Goal: Task Accomplishment & Management: Use online tool/utility

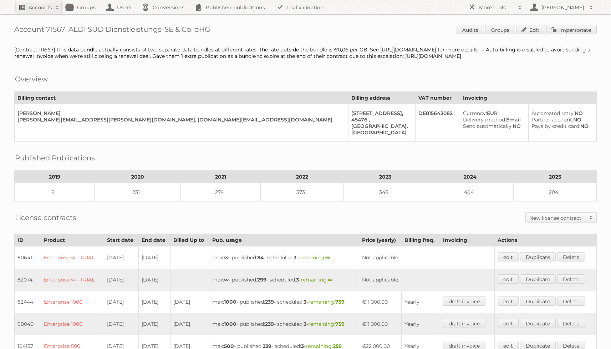
click at [39, 10] on h2 "Accounts" at bounding box center [41, 7] width 24 height 7
type input"] "alimerka"
click at [165, 18] on input "Search" at bounding box center [170, 23] width 11 height 11
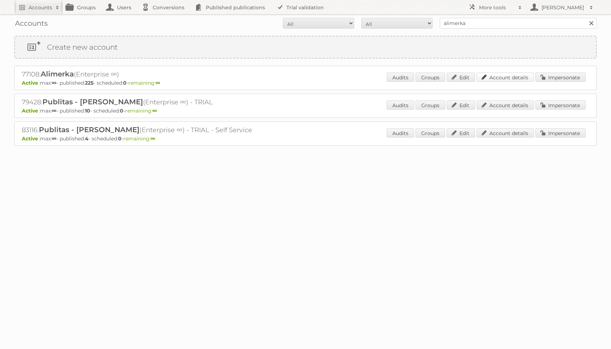
click at [496, 75] on link "Account details" at bounding box center [505, 76] width 57 height 9
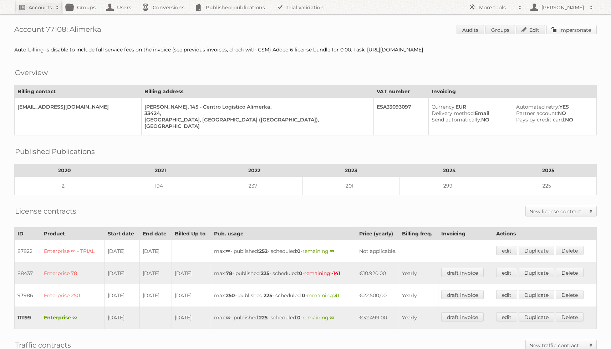
click at [579, 26] on link "Impersonate" at bounding box center [572, 29] width 50 height 9
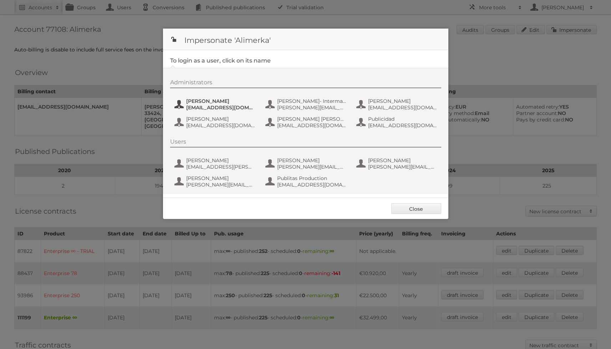
click at [216, 102] on span "Iñaki CloudCoachers" at bounding box center [220, 101] width 69 height 6
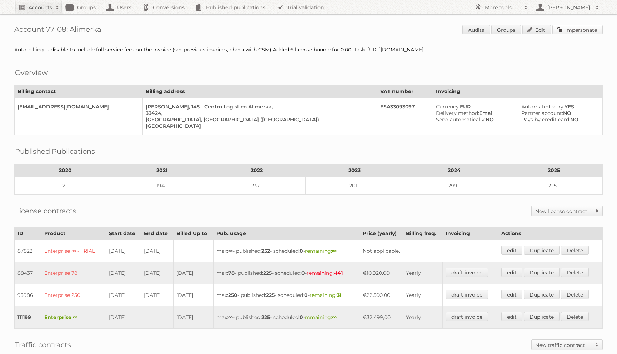
click at [564, 27] on link "Impersonate" at bounding box center [577, 29] width 50 height 9
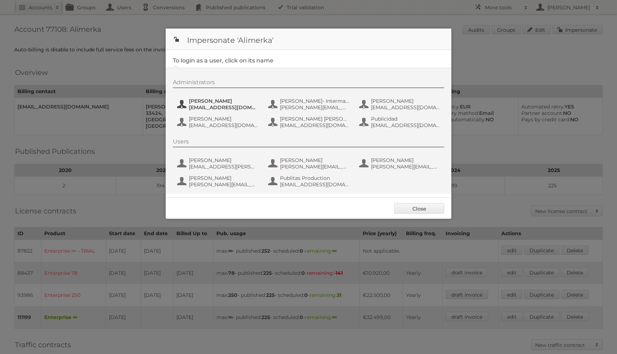
click at [202, 106] on span "ihernando@cloudcoachers.com" at bounding box center [223, 107] width 69 height 6
